Goal: Find contact information: Find contact information

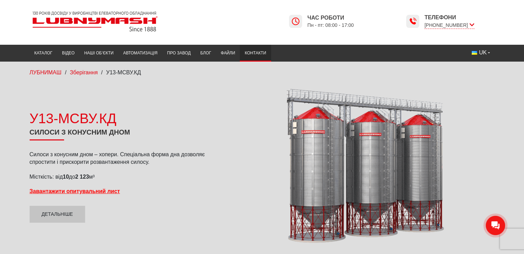
click at [257, 51] on link "Контакти" at bounding box center [255, 52] width 31 height 13
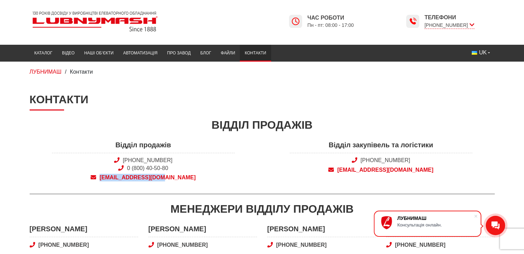
drag, startPoint x: 183, startPoint y: 172, endPoint x: 118, endPoint y: 176, distance: 65.5
click at [118, 176] on div "Відділ продажів [PHONE_NUMBER] 0 (800) 40-50-80 [EMAIL_ADDRESS][DOMAIN_NAME]" at bounding box center [143, 162] width 238 height 45
copy span "[EMAIL_ADDRESS][DOMAIN_NAME]"
